Goal: Book appointment/travel/reservation

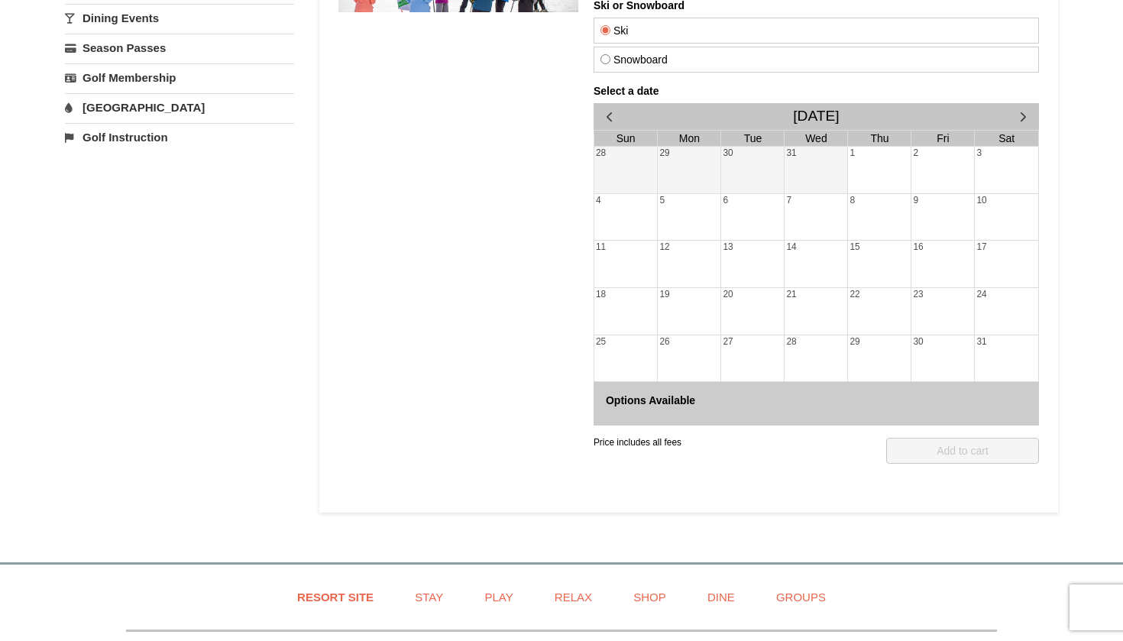
scroll to position [308, 0]
click at [280, 5] on link "Dining Events" at bounding box center [179, 17] width 229 height 28
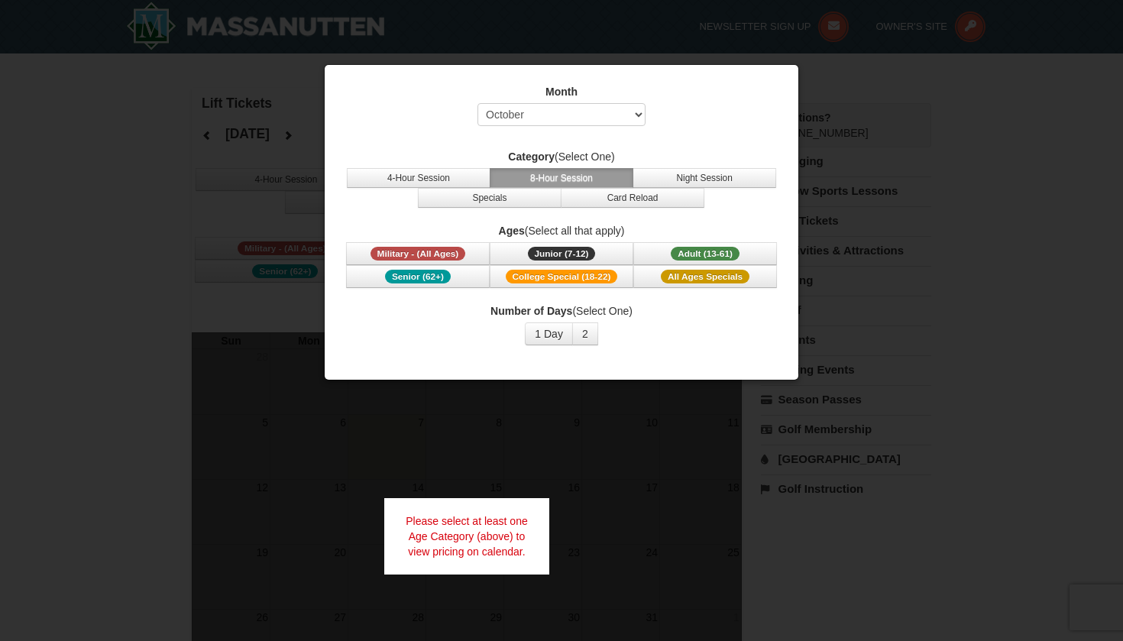
select select "10"
click at [673, 251] on span "Adult (13-61)" at bounding box center [705, 254] width 69 height 14
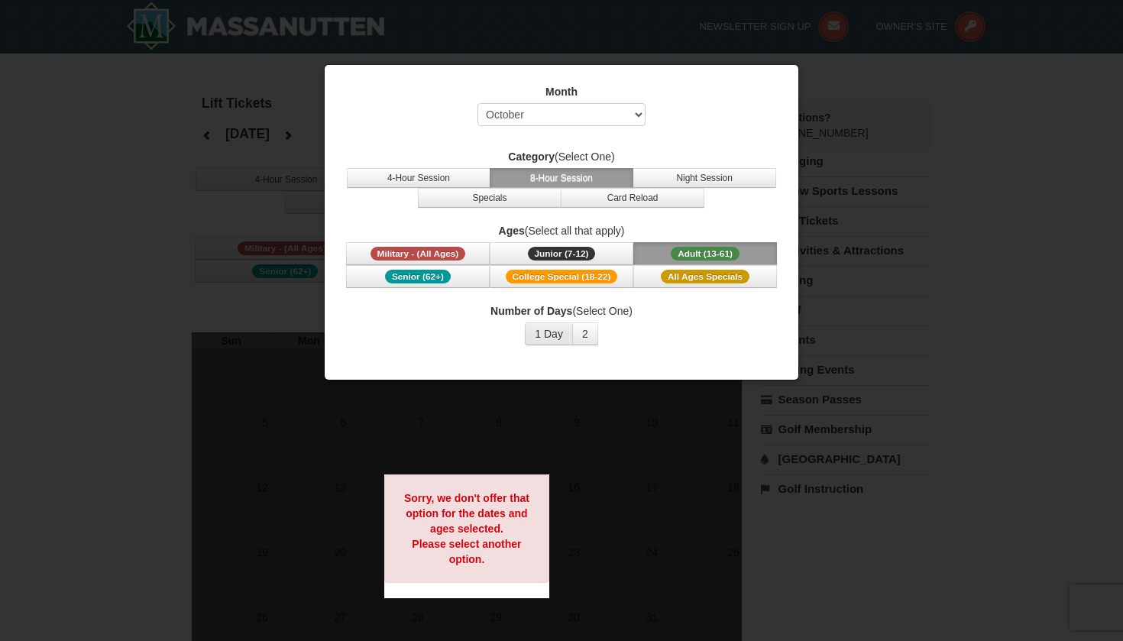
click at [553, 334] on button "1 Day" at bounding box center [549, 333] width 48 height 23
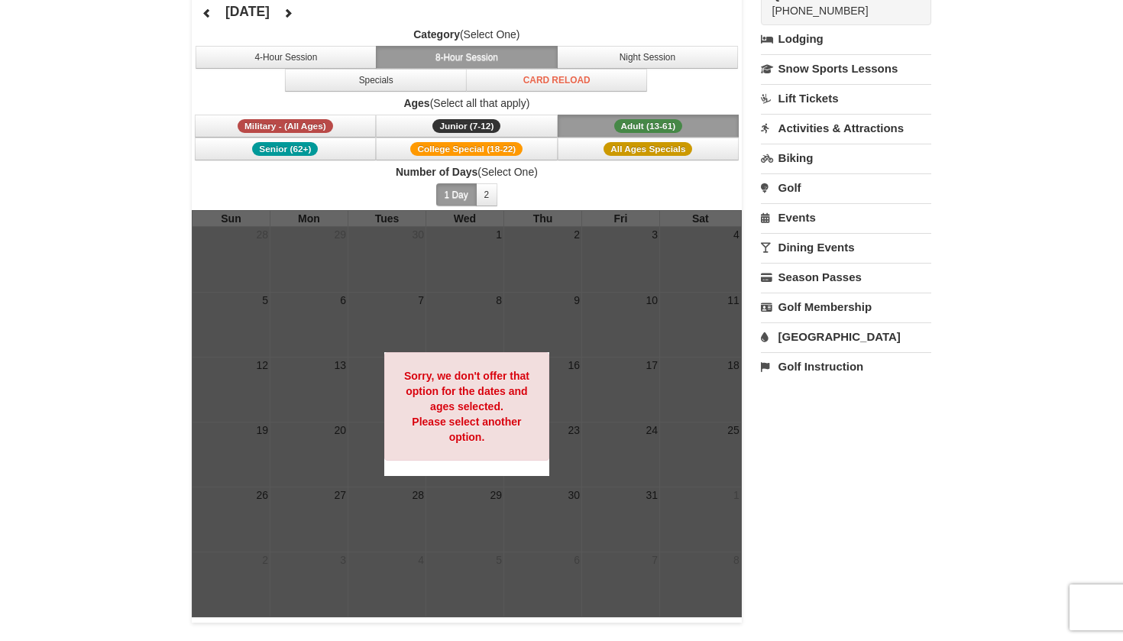
scroll to position [128, 0]
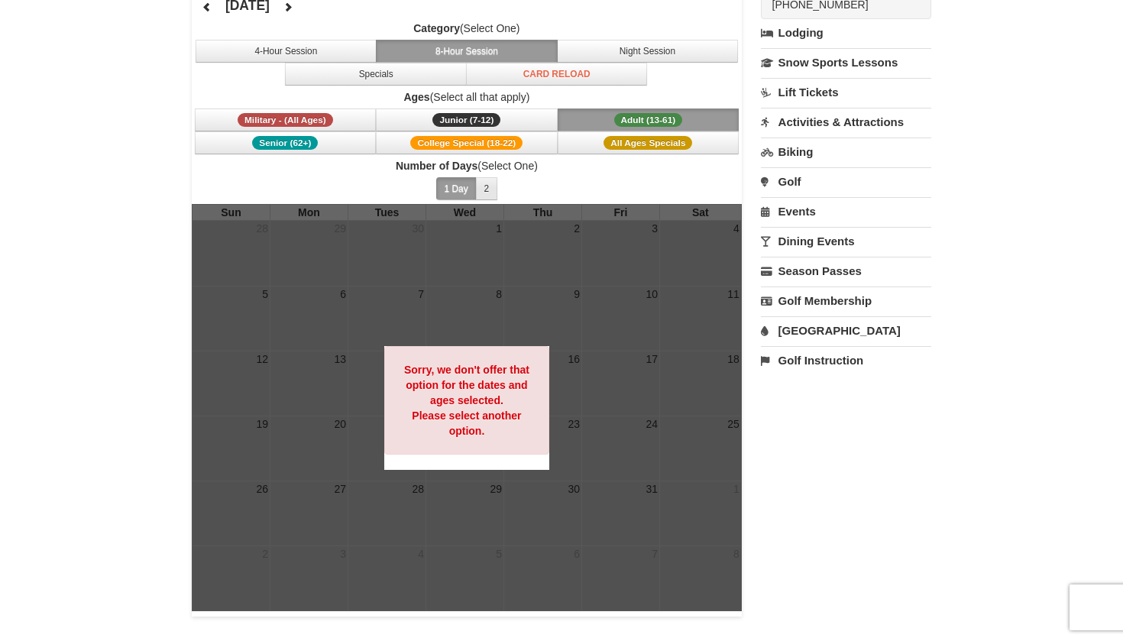
click at [488, 186] on button "2" at bounding box center [487, 188] width 22 height 23
click at [476, 186] on button "2" at bounding box center [487, 188] width 22 height 23
click at [470, 187] on button "1 Day" at bounding box center [456, 188] width 40 height 23
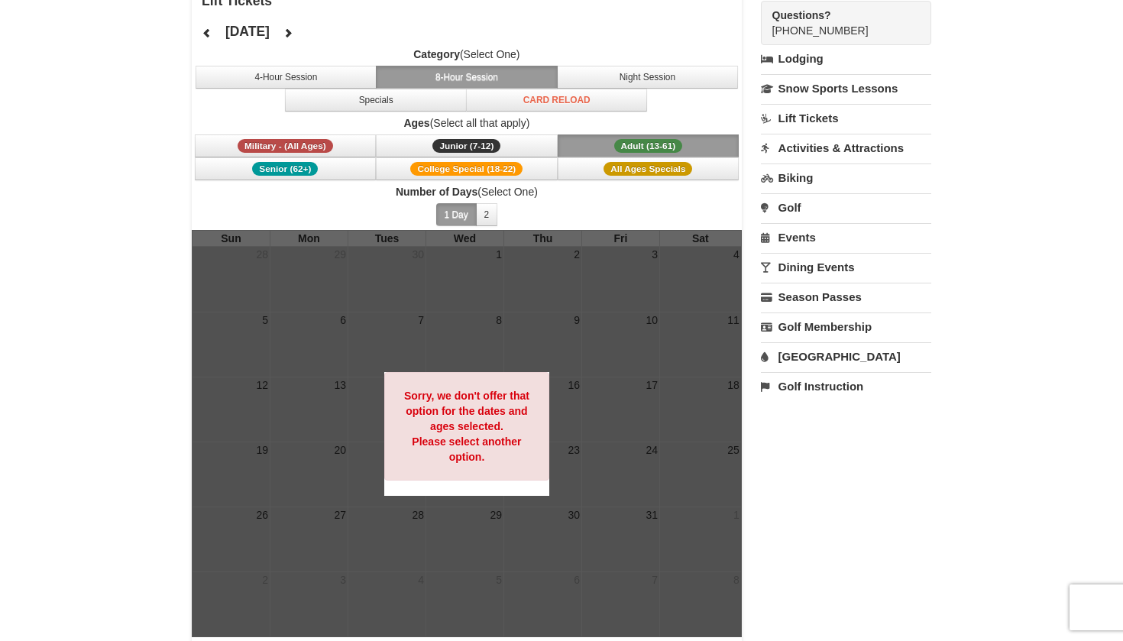
click at [293, 34] on icon at bounding box center [288, 33] width 11 height 11
click at [303, 37] on button at bounding box center [288, 32] width 31 height 23
click at [293, 34] on icon at bounding box center [288, 33] width 11 height 11
click at [398, 141] on button "Junior (7-12) (7 - 12)" at bounding box center [467, 145] width 182 height 23
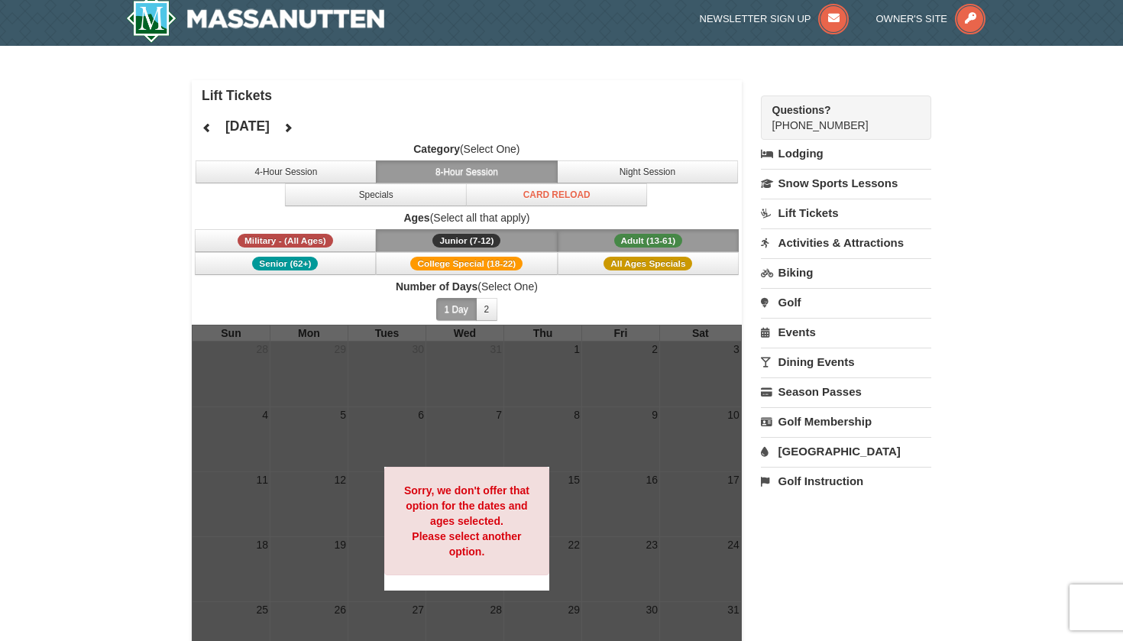
scroll to position [0, 0]
